Goal: Task Accomplishment & Management: Manage account settings

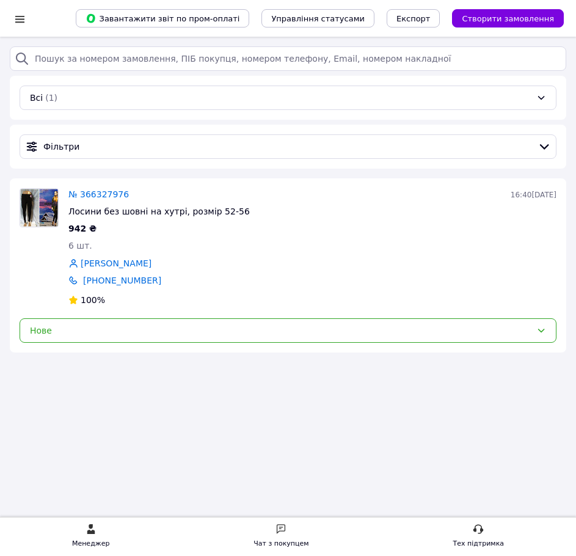
click at [214, 225] on div "942 ₴" at bounding box center [312, 228] width 488 height 12
click at [13, 24] on div at bounding box center [19, 19] width 15 height 12
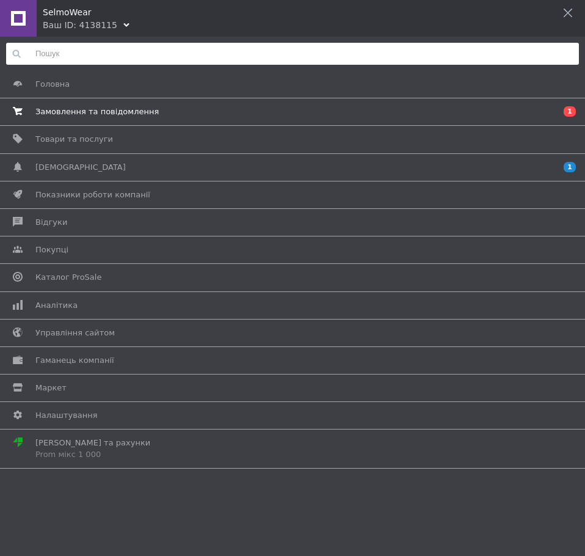
drag, startPoint x: 15, startPoint y: 1, endPoint x: 54, endPoint y: 114, distance: 119.0
click at [54, 114] on div "Головна Замовлення та повідомлення 0 1 Товари та послуги Сповіщення 1 0 Показни…" at bounding box center [292, 253] width 585 height 432
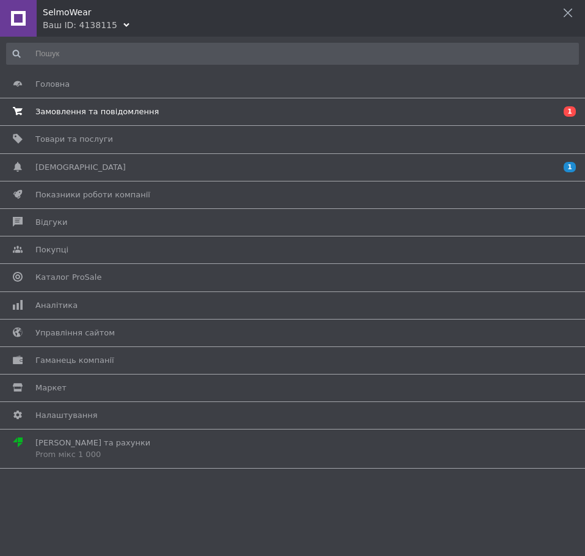
click at [54, 114] on span "Замовлення та повідомлення" at bounding box center [96, 111] width 123 height 11
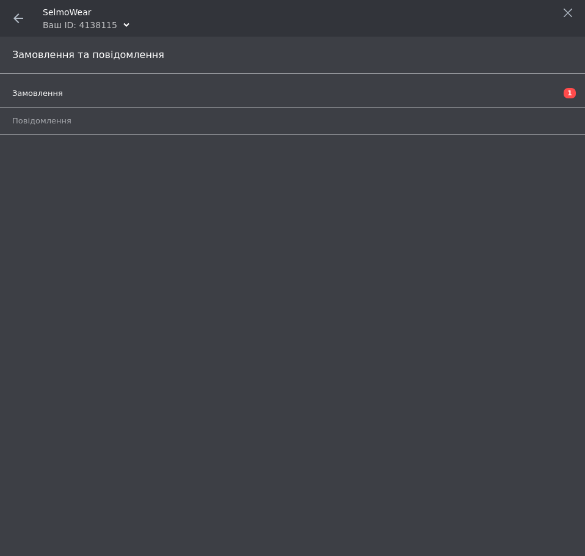
click at [40, 89] on span "Замовлення" at bounding box center [37, 93] width 51 height 11
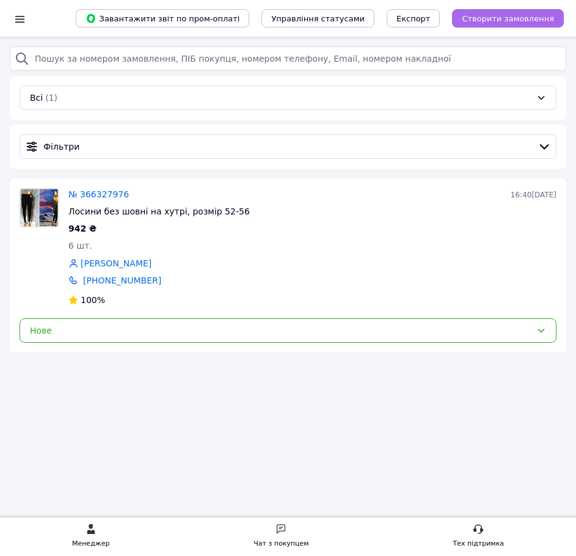
click at [510, 15] on span "Створити замовлення" at bounding box center [508, 18] width 92 height 9
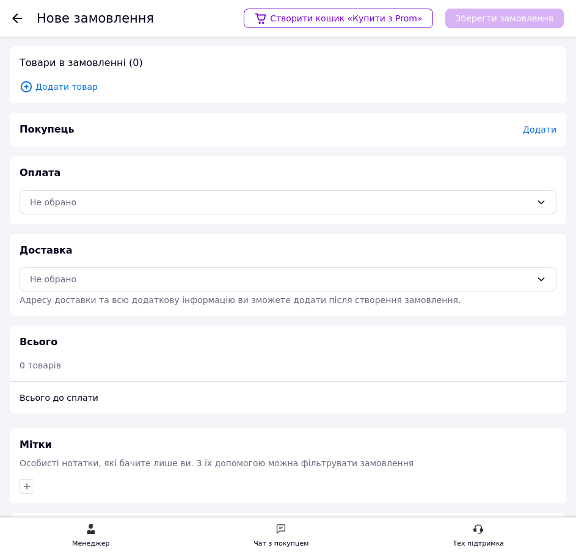
click at [13, 20] on use at bounding box center [17, 18] width 10 height 10
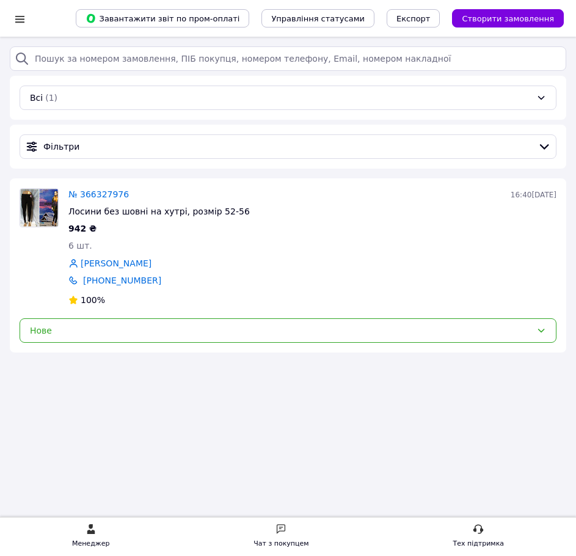
click at [43, 200] on img at bounding box center [39, 208] width 38 height 38
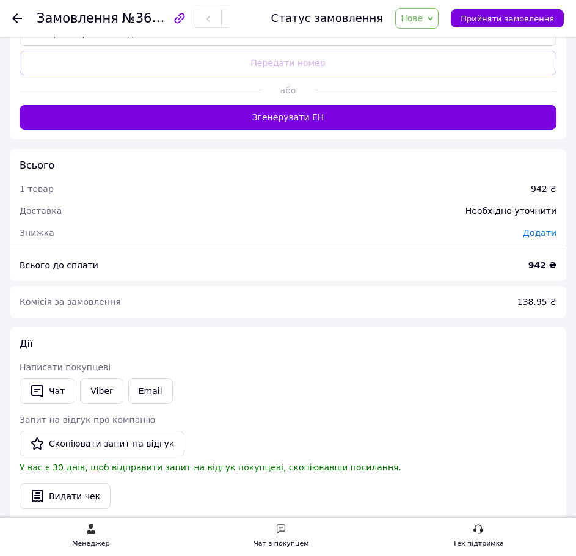
scroll to position [784, 0]
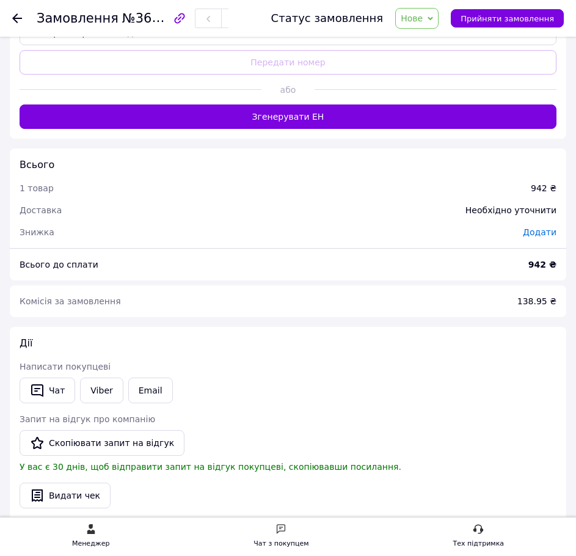
click at [15, 15] on use at bounding box center [17, 18] width 10 height 10
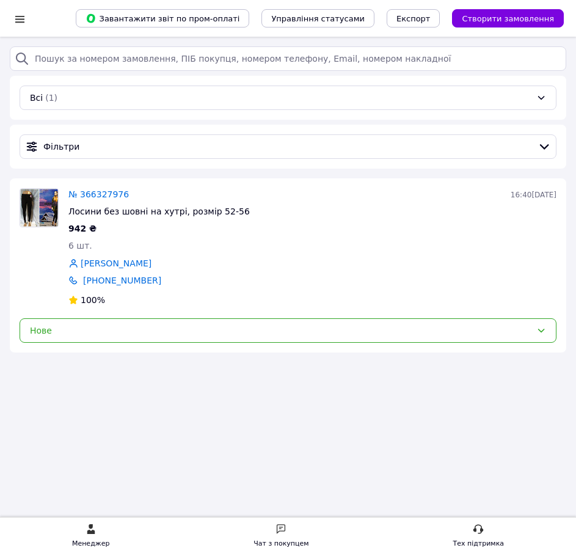
click at [44, 194] on img at bounding box center [39, 208] width 38 height 38
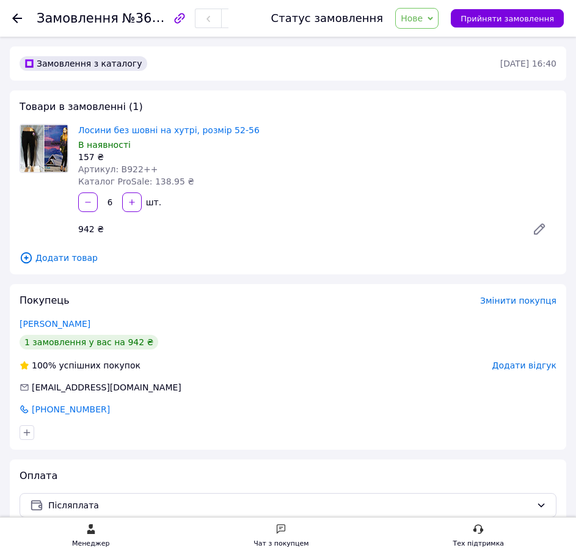
click at [21, 22] on icon at bounding box center [17, 18] width 10 height 10
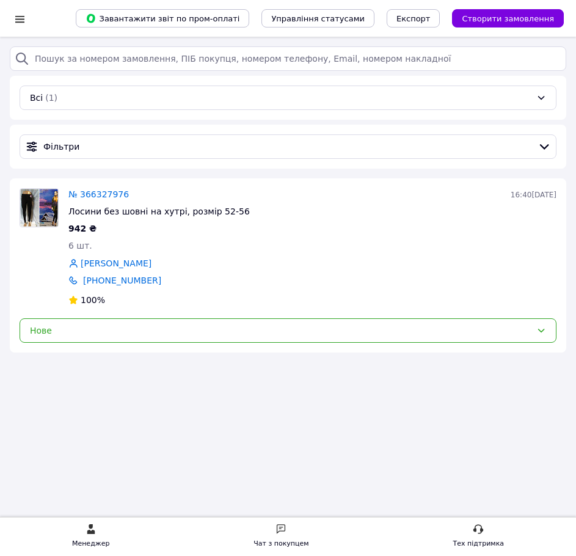
drag, startPoint x: 18, startPoint y: 28, endPoint x: 18, endPoint y: 17, distance: 11.0
click at [18, 17] on div at bounding box center [24, 18] width 24 height 37
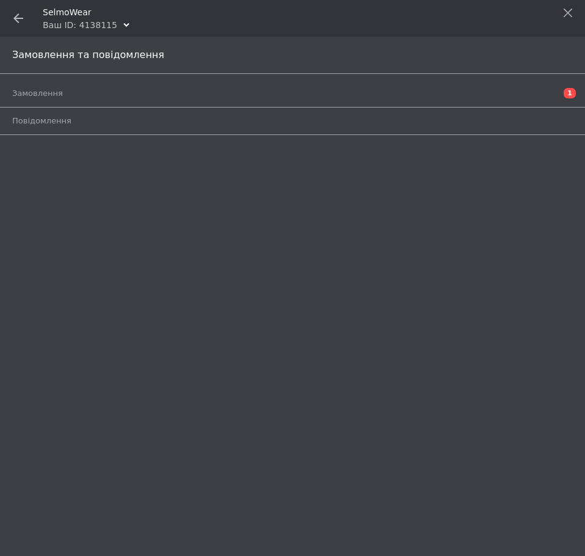
click at [18, 17] on icon at bounding box center [18, 18] width 10 height 10
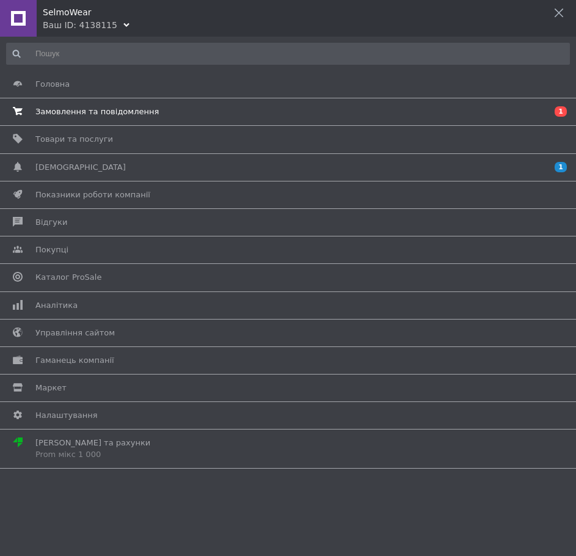
click at [52, 108] on span "Замовлення та повідомлення" at bounding box center [96, 111] width 123 height 11
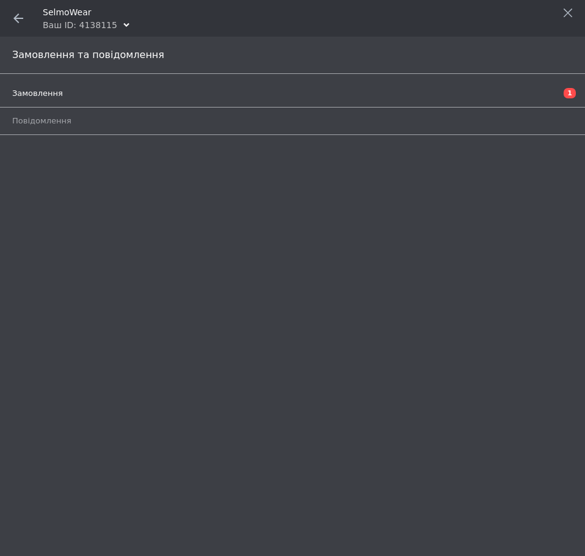
click at [42, 100] on link "Замовлення 1" at bounding box center [295, 93] width 567 height 21
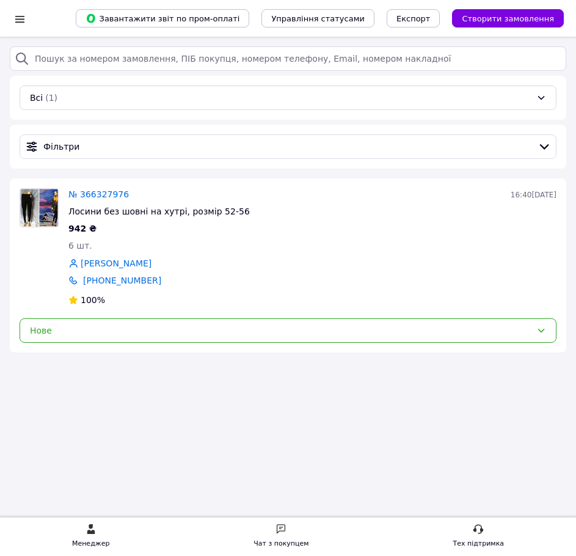
click at [38, 213] on img at bounding box center [39, 208] width 38 height 38
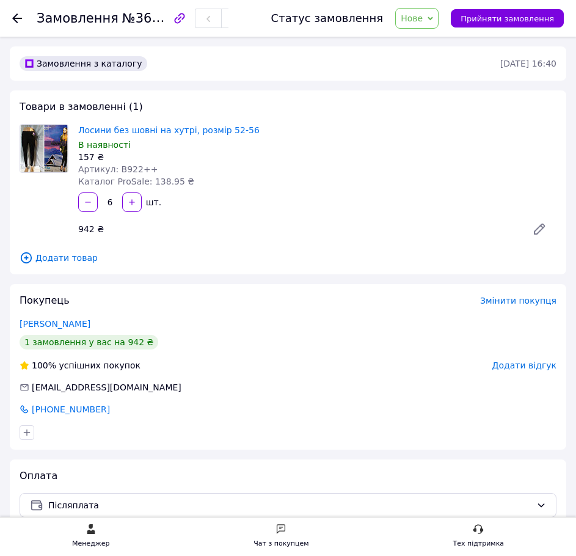
click at [330, 232] on div "942 ₴" at bounding box center [295, 229] width 444 height 17
click at [16, 21] on icon at bounding box center [17, 18] width 10 height 10
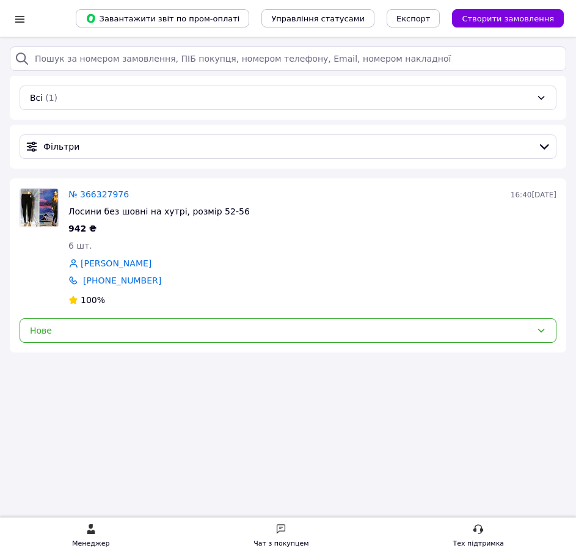
drag, startPoint x: 12, startPoint y: 0, endPoint x: 162, endPoint y: 117, distance: 190.2
click at [162, 117] on div "Всі (1)" at bounding box center [288, 98] width 557 height 44
click at [23, 19] on div at bounding box center [19, 19] width 15 height 12
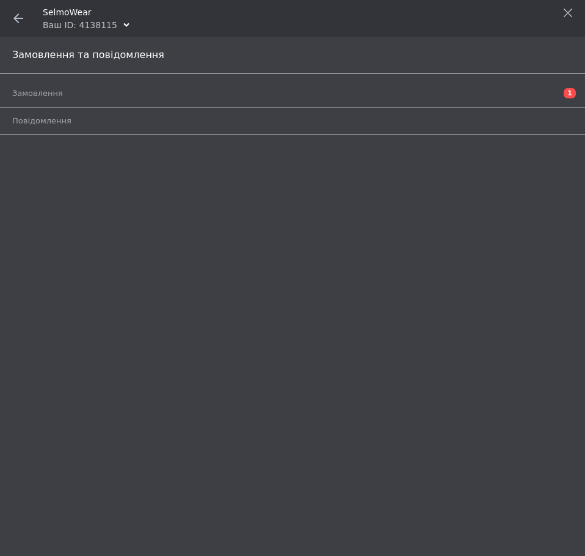
click at [18, 20] on icon at bounding box center [18, 18] width 10 height 10
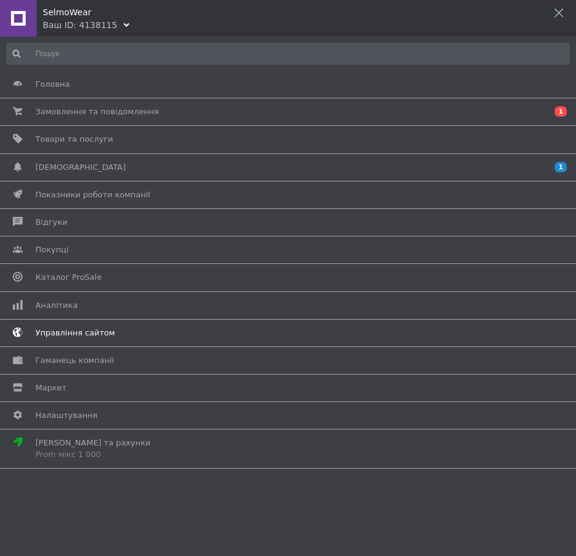
click at [75, 340] on link "Управління сайтом" at bounding box center [285, 333] width 570 height 21
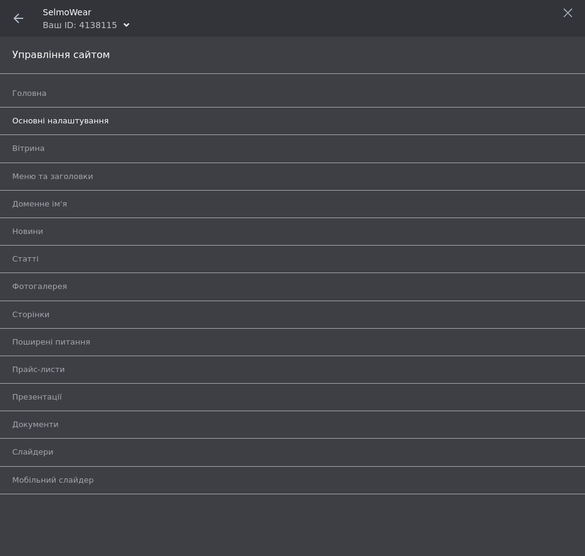
click at [48, 119] on span "Основні налаштування" at bounding box center [60, 120] width 97 height 11
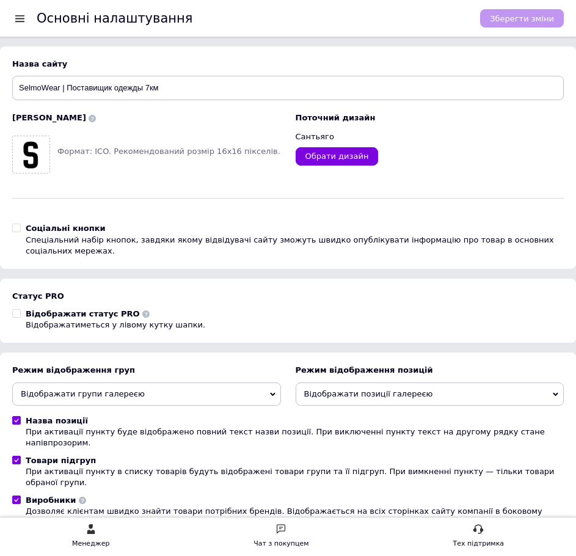
click at [19, 20] on div at bounding box center [19, 18] width 15 height 11
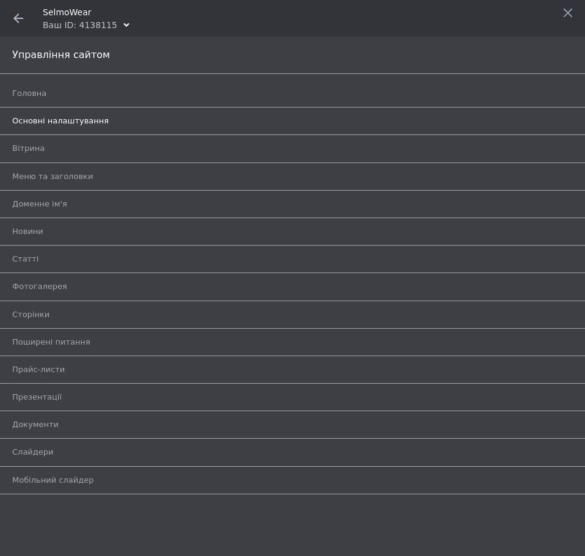
click at [39, 120] on span "Основні налаштування" at bounding box center [60, 120] width 97 height 11
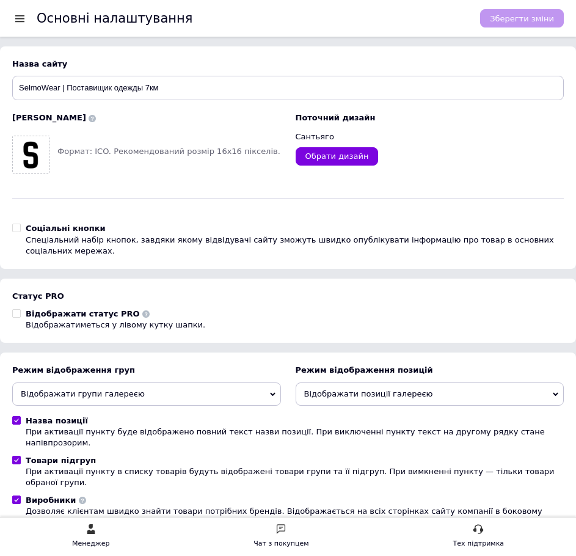
scroll to position [225, 0]
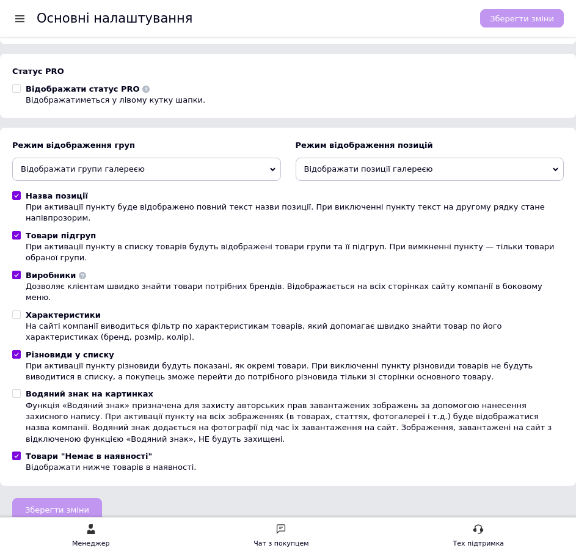
click at [10, 22] on div "Основні налаштування Зберегти зміни" at bounding box center [288, 18] width 576 height 37
click at [23, 20] on div at bounding box center [19, 18] width 15 height 11
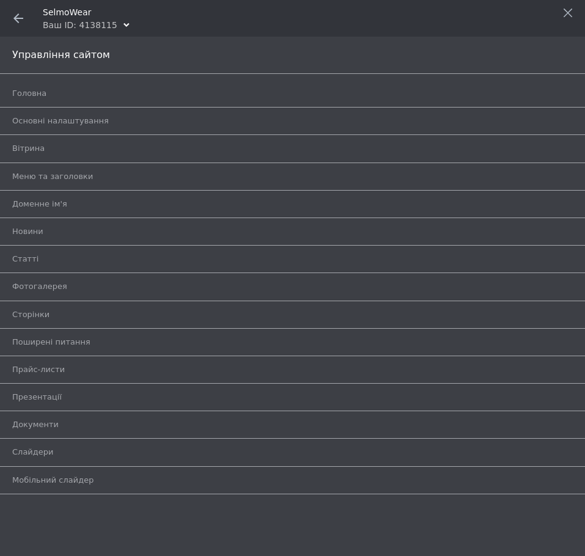
click at [18, 17] on icon at bounding box center [18, 18] width 10 height 10
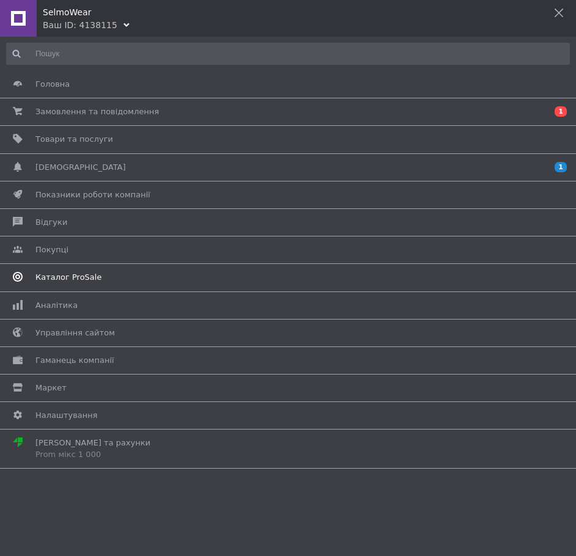
click at [43, 272] on span "Каталог ProSale" at bounding box center [68, 277] width 66 height 11
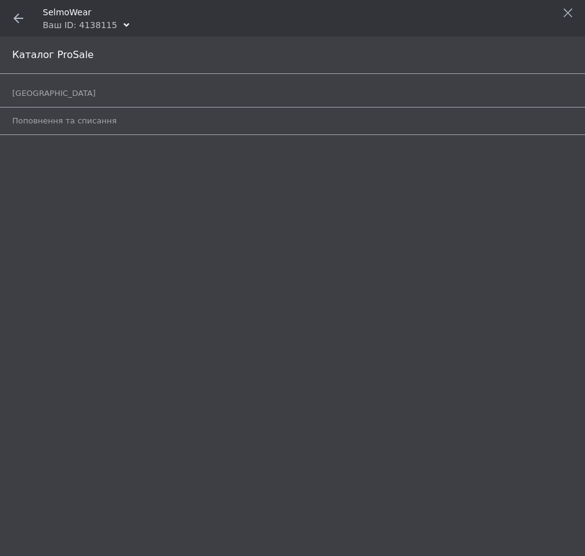
click at [18, 10] on span at bounding box center [18, 18] width 37 height 37
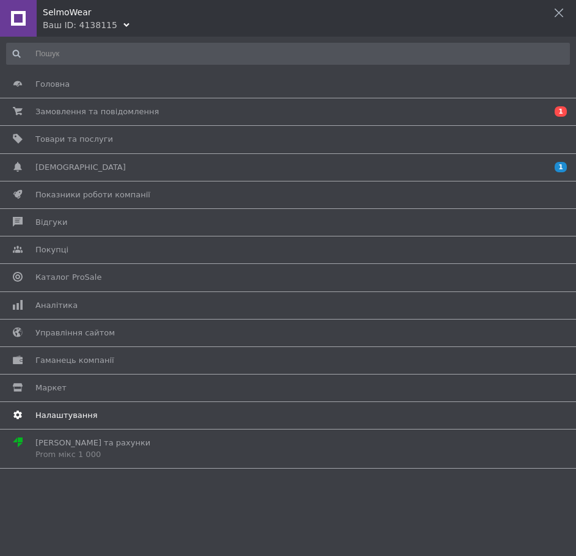
click at [48, 415] on span "Налаштування" at bounding box center [66, 415] width 62 height 11
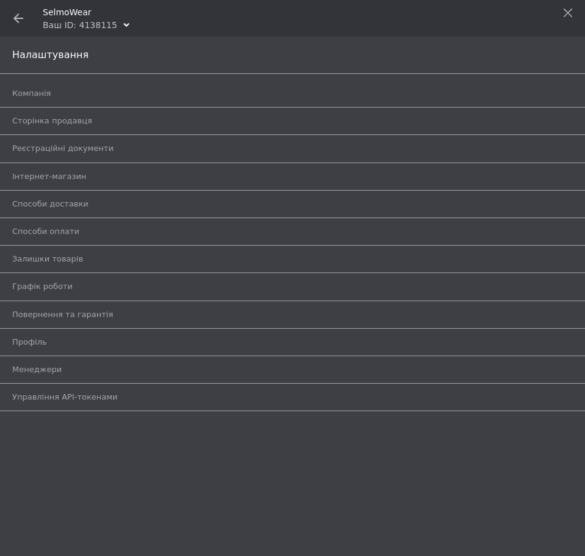
click at [17, 16] on use at bounding box center [18, 18] width 10 height 10
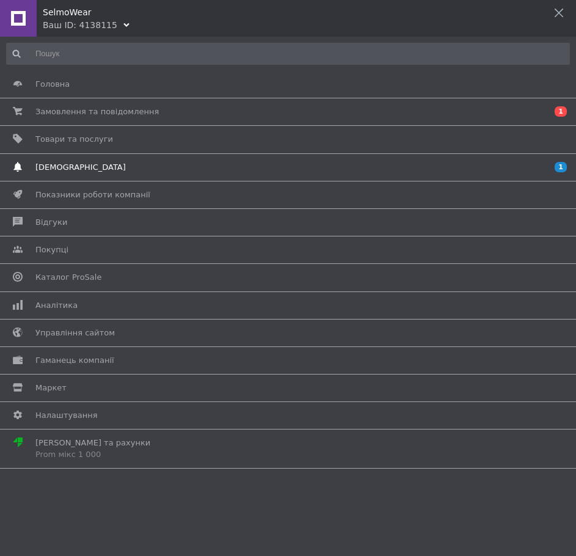
click at [57, 176] on link "[DEMOGRAPHIC_DATA] 1 0" at bounding box center [285, 167] width 570 height 21
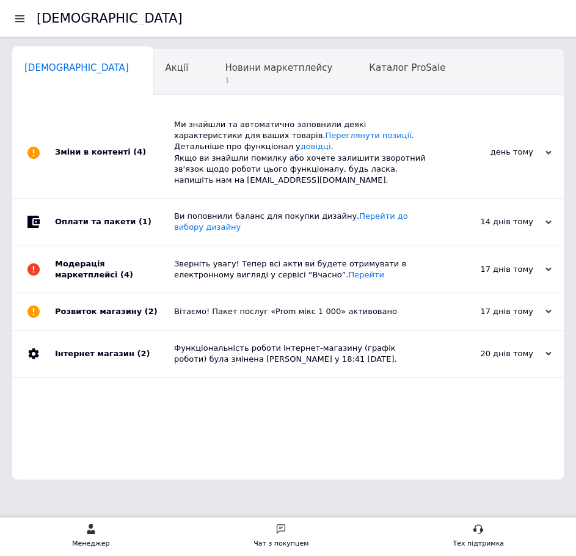
scroll to position [0, 6]
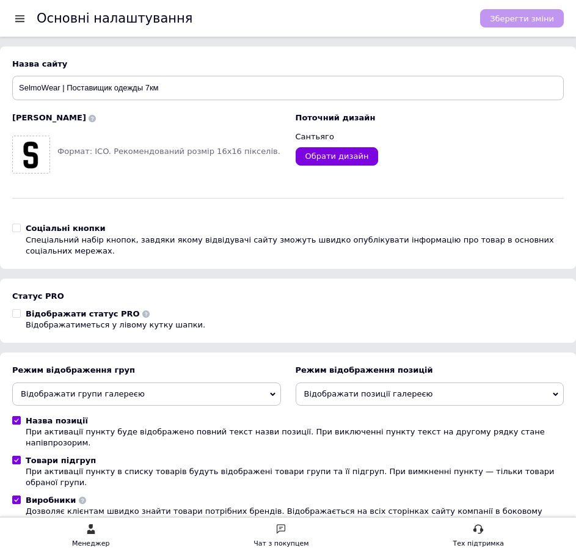
click at [22, 13] on div at bounding box center [19, 18] width 15 height 11
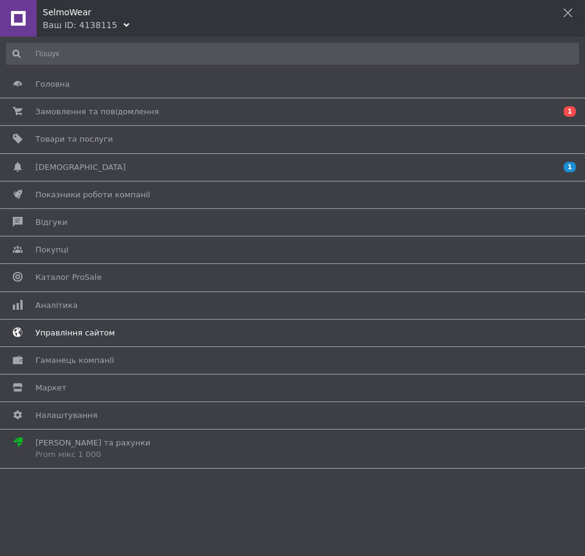
click at [58, 325] on link "Управління сайтом" at bounding box center [289, 333] width 579 height 21
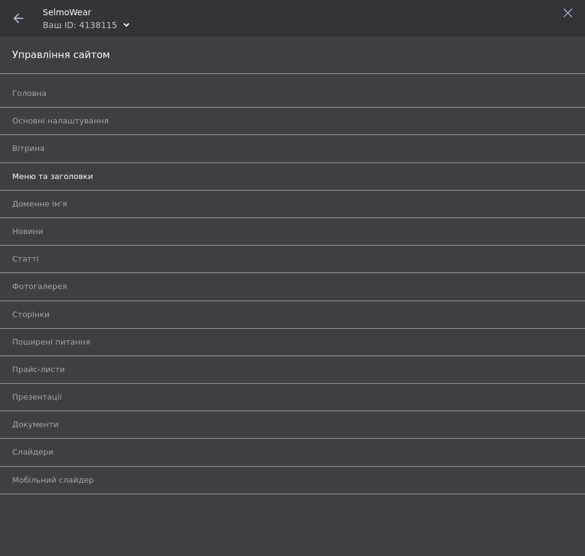
click at [21, 177] on span "Меню та заголовки" at bounding box center [52, 176] width 81 height 11
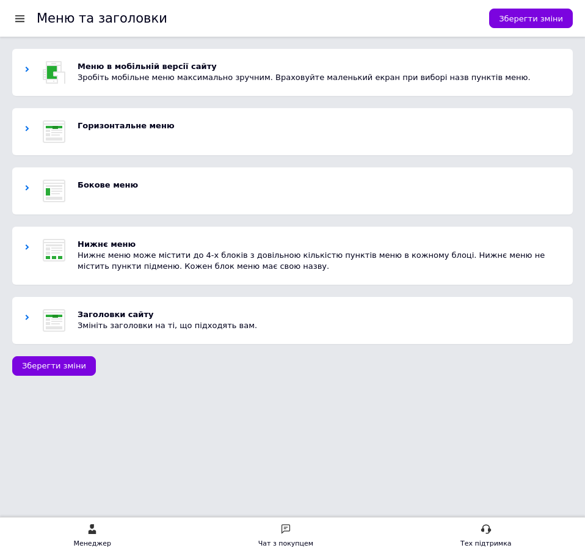
click at [18, 16] on div at bounding box center [19, 18] width 15 height 11
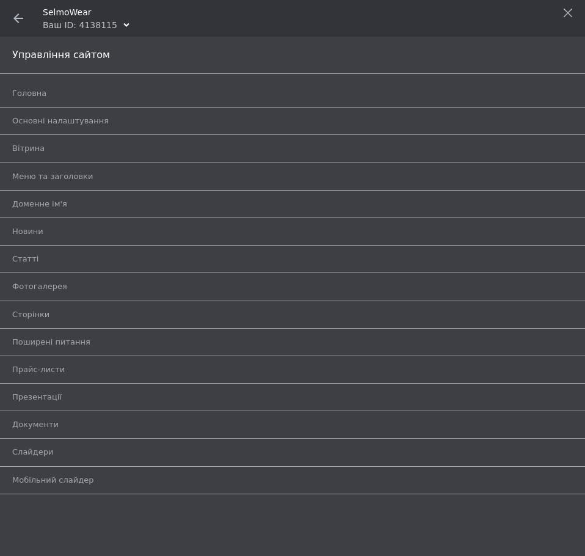
click at [18, 17] on icon at bounding box center [18, 18] width 10 height 10
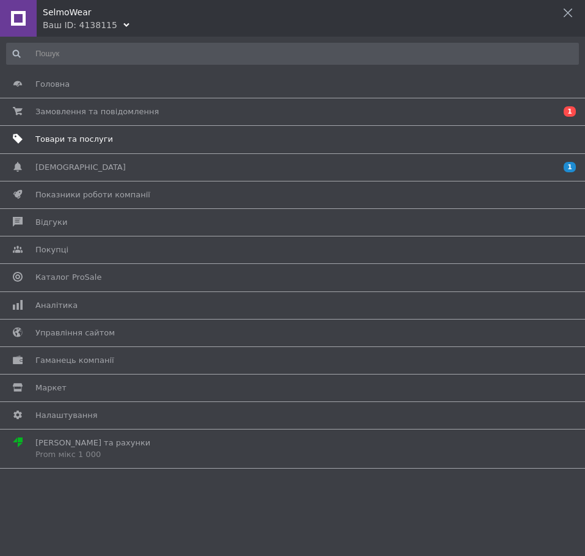
click at [56, 137] on span "Товари та послуги" at bounding box center [74, 139] width 78 height 11
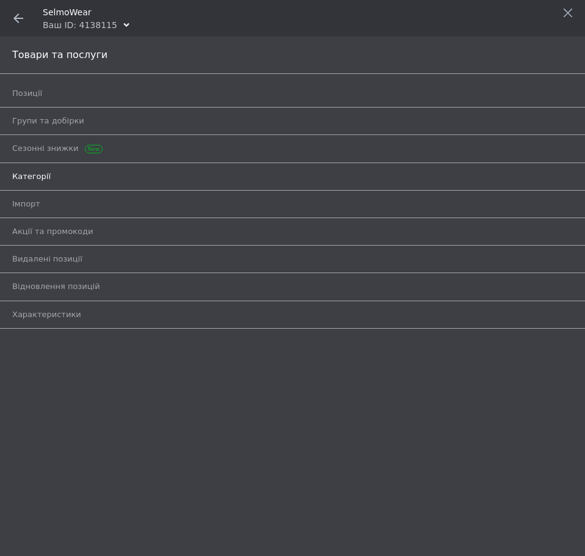
click at [26, 167] on link "Категорії" at bounding box center [295, 176] width 567 height 21
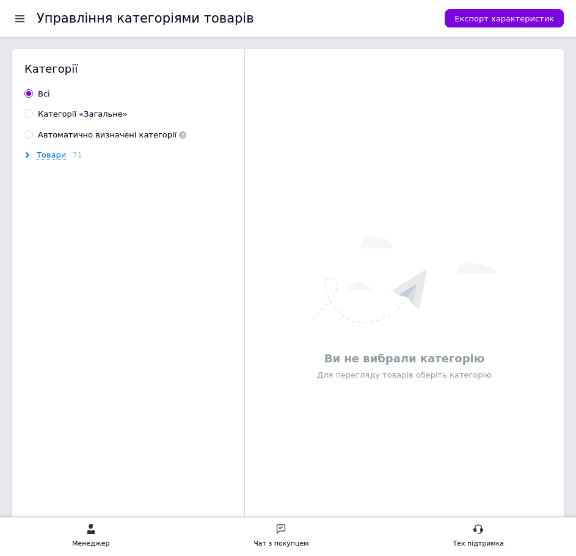
click at [28, 156] on use at bounding box center [28, 155] width 4 height 6
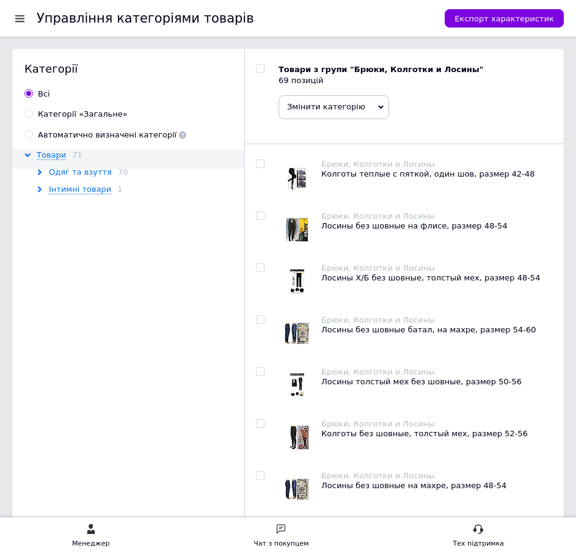
click at [58, 173] on span "Одяг та взуття" at bounding box center [80, 172] width 63 height 10
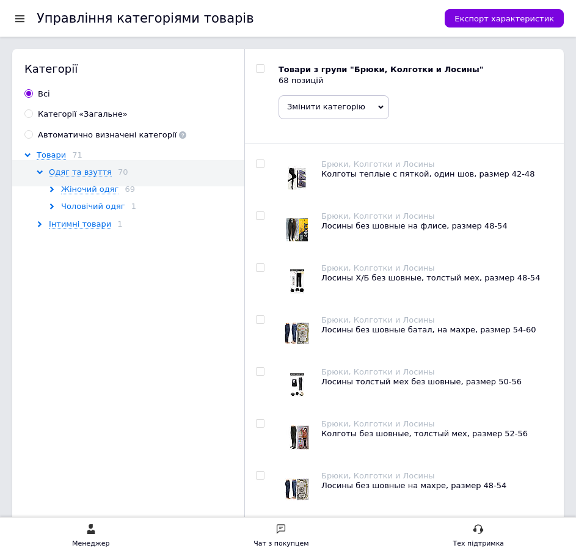
click at [65, 205] on span "Чоловічий одяг" at bounding box center [93, 207] width 64 height 10
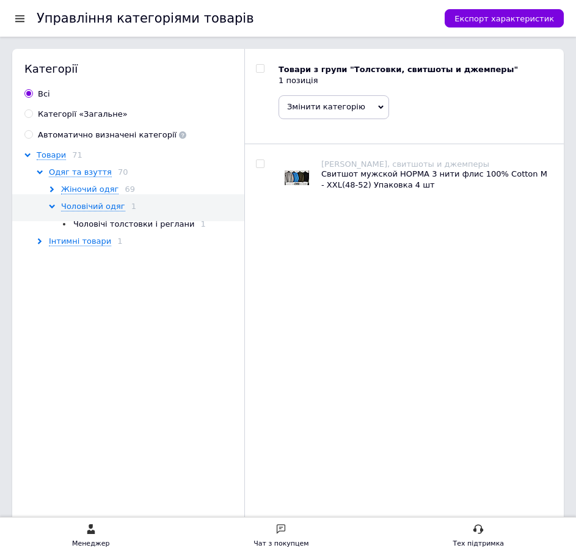
click at [60, 207] on div "Чоловічий одяг 1" at bounding box center [151, 206] width 205 height 11
click at [56, 188] on div "Жіночий одяг 69" at bounding box center [151, 189] width 205 height 11
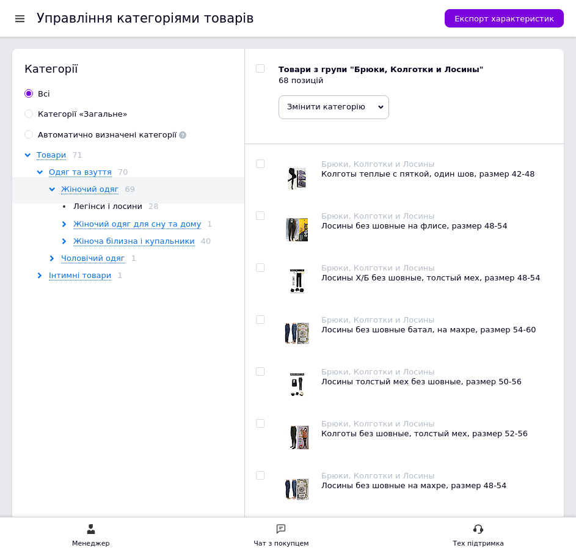
click at [43, 272] on div "Інтимні товари 1" at bounding box center [145, 275] width 217 height 11
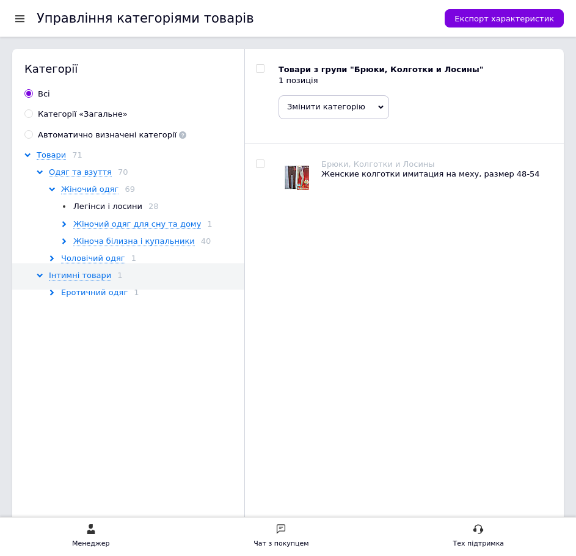
click at [64, 288] on span "Еротичний одяг" at bounding box center [94, 293] width 67 height 10
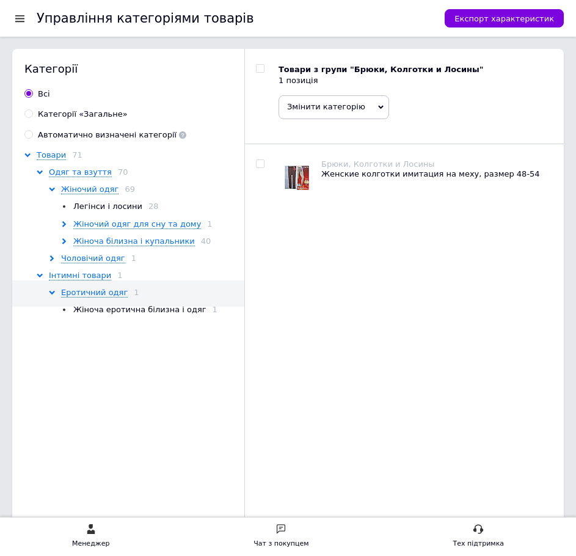
click at [378, 106] on icon at bounding box center [380, 106] width 5 height 5
click at [260, 163] on input "checkbox" at bounding box center [260, 164] width 8 height 8
checkbox input "true"
click at [155, 352] on div "Товари 71 Одяг та взуття 70 Жіночий одяг 69 Легінси і лосини 28 Жіночий одяг дл…" at bounding box center [132, 363] width 241 height 426
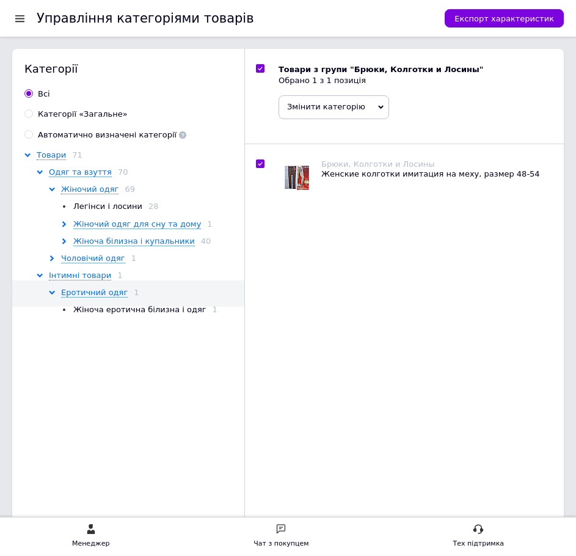
click at [18, 18] on div at bounding box center [19, 18] width 15 height 11
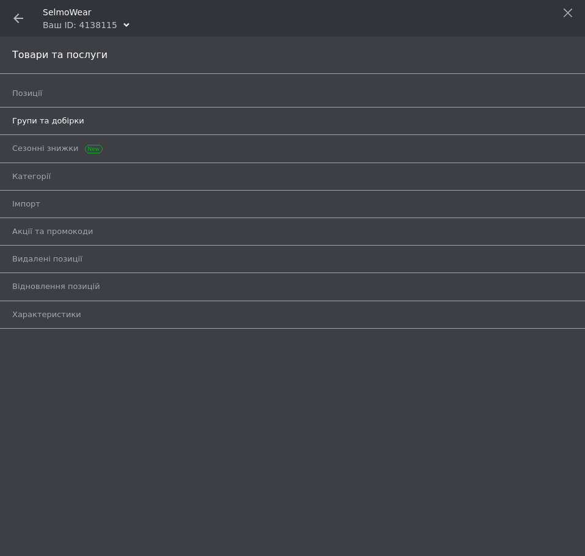
click at [27, 117] on span "Групи та добірки" at bounding box center [48, 120] width 72 height 11
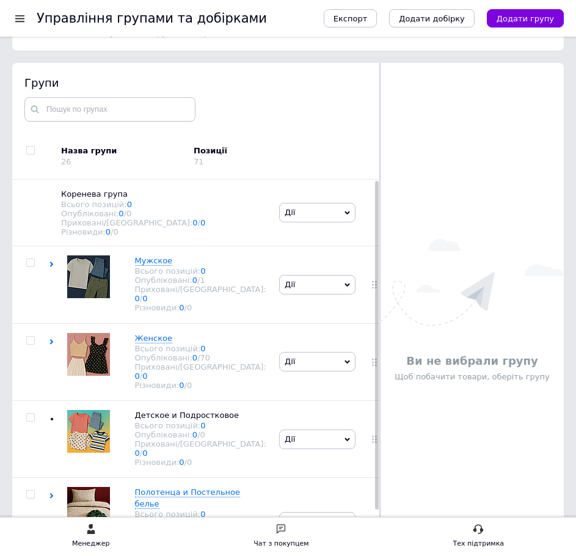
scroll to position [56, 0]
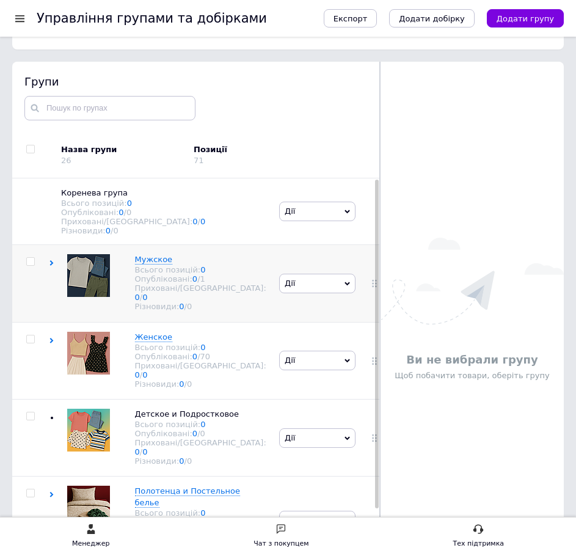
click at [49, 266] on icon at bounding box center [51, 262] width 5 height 5
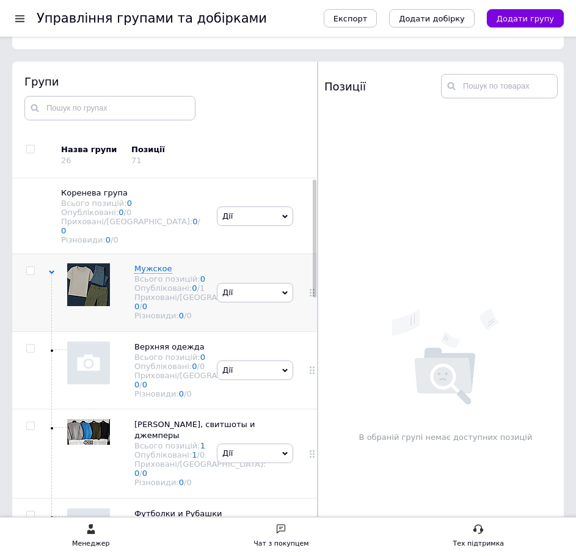
click at [53, 271] on use at bounding box center [51, 273] width 5 height 4
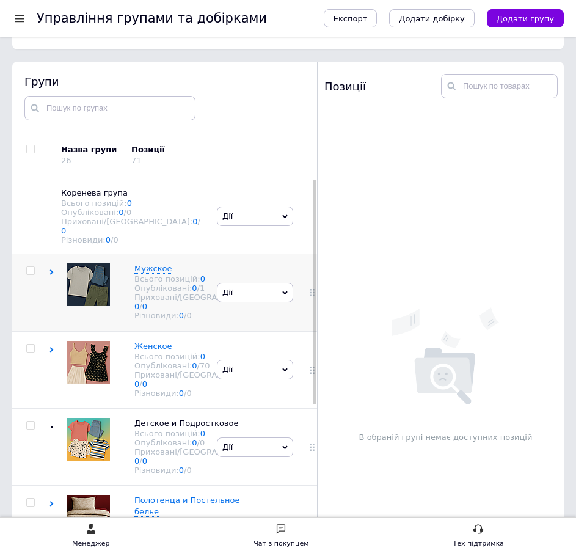
click at [278, 302] on span "Дії" at bounding box center [255, 293] width 76 height 20
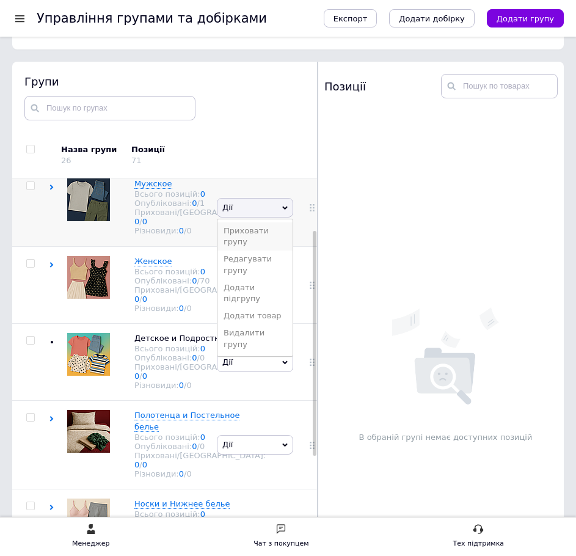
scroll to position [87, 0]
click at [305, 86] on div "Групи Назва групи 26 Позиції 71 Коренева група Всього позицій: 0 Опубліковані: …" at bounding box center [164, 309] width 305 height 495
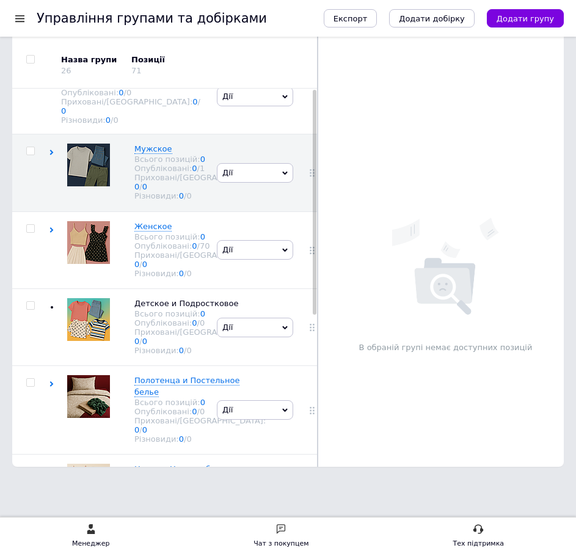
scroll to position [0, 0]
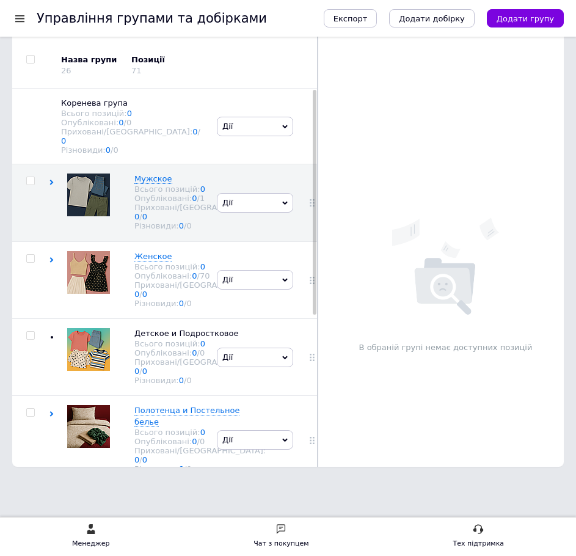
click at [20, 19] on div at bounding box center [19, 18] width 15 height 11
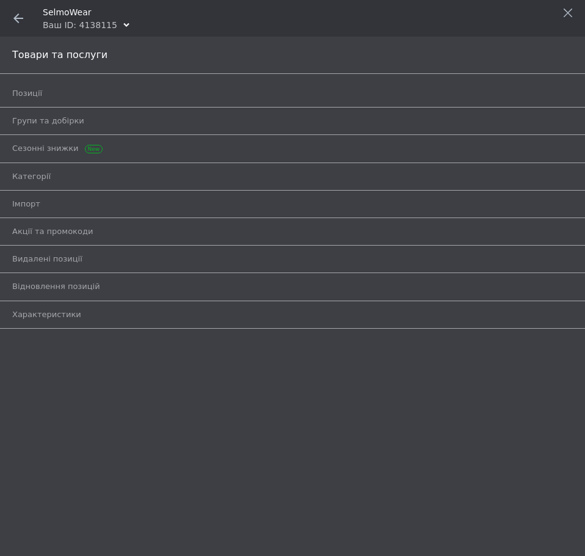
click at [18, 16] on icon at bounding box center [18, 18] width 10 height 10
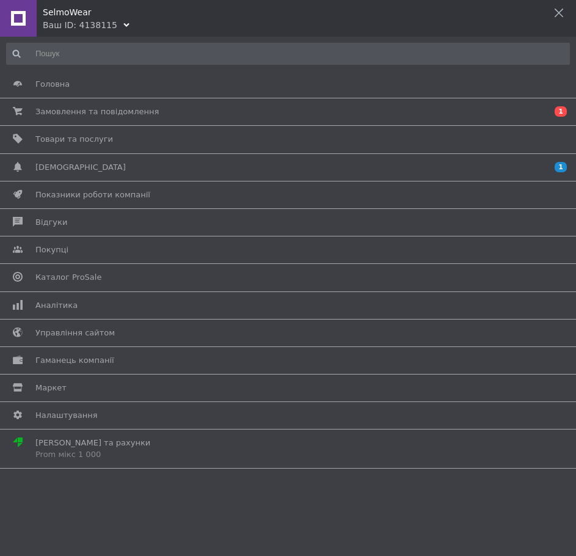
click at [159, 348] on li "Гаманець компанії" at bounding box center [288, 360] width 576 height 27
click at [75, 137] on span "Товари та послуги" at bounding box center [74, 139] width 78 height 11
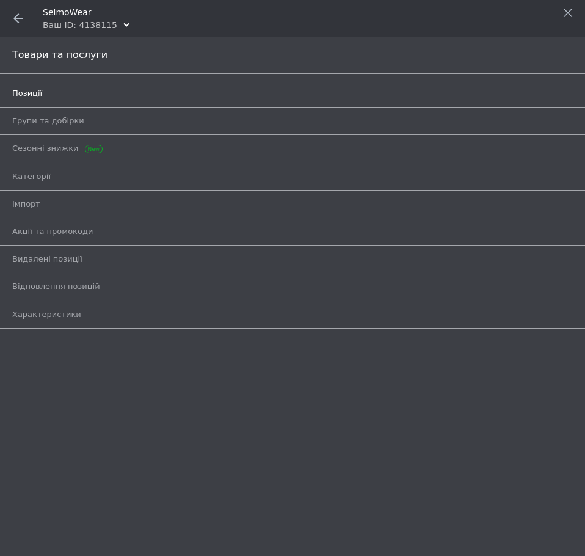
click at [21, 97] on span "Позиції" at bounding box center [27, 93] width 30 height 11
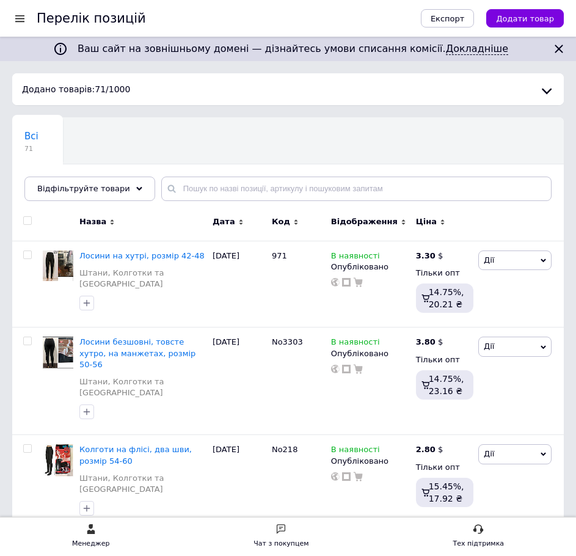
click at [23, 22] on div at bounding box center [19, 18] width 15 height 11
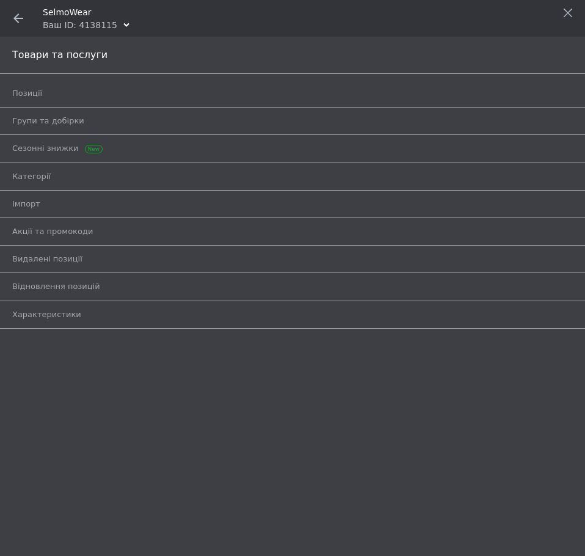
click at [133, 411] on div "Товари та послуги Позиції Групи та добірки Сезонні знижки Категорії Імпорт Акці…" at bounding box center [292, 296] width 585 height 519
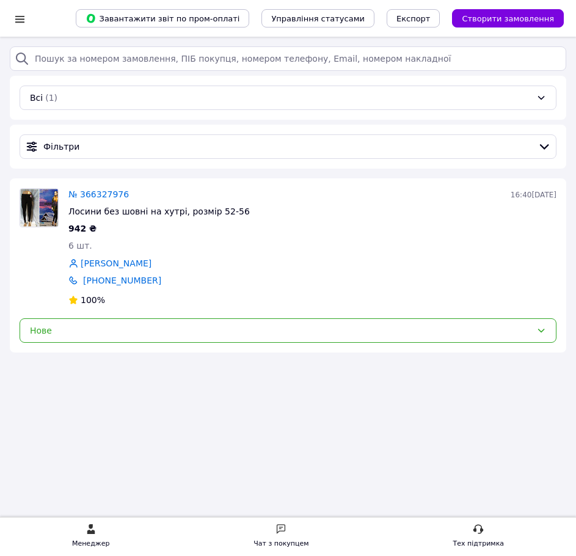
click at [369, 401] on div "Список замовлень Завантажити звіт по пром-оплаті Управління статусами Експорт С…" at bounding box center [288, 278] width 576 height 556
